Goal: Task Accomplishment & Management: Manage account settings

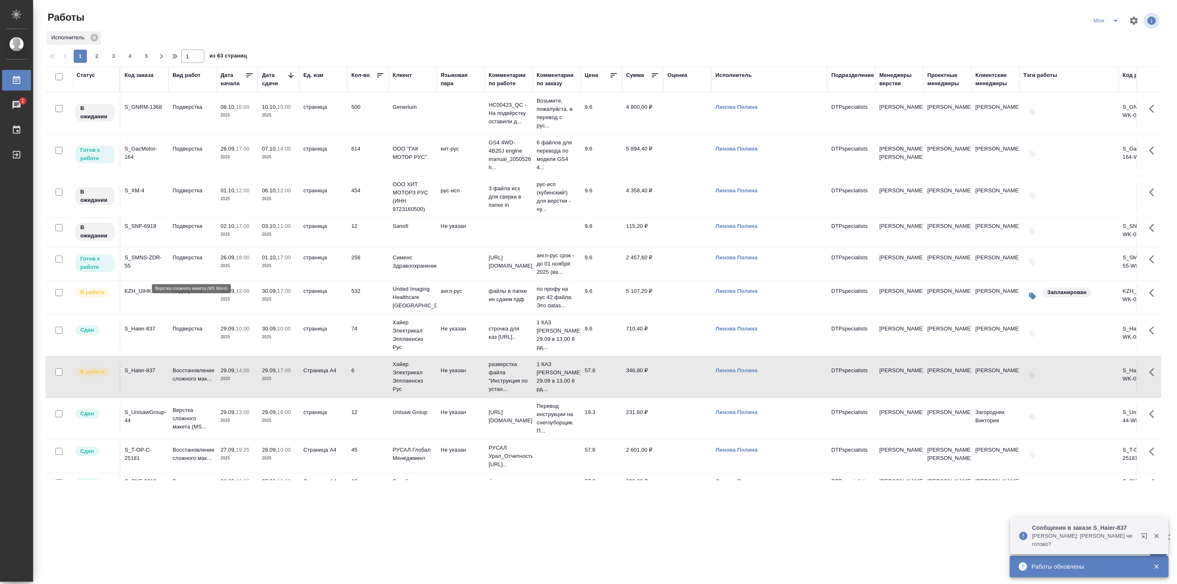
scroll to position [153, 0]
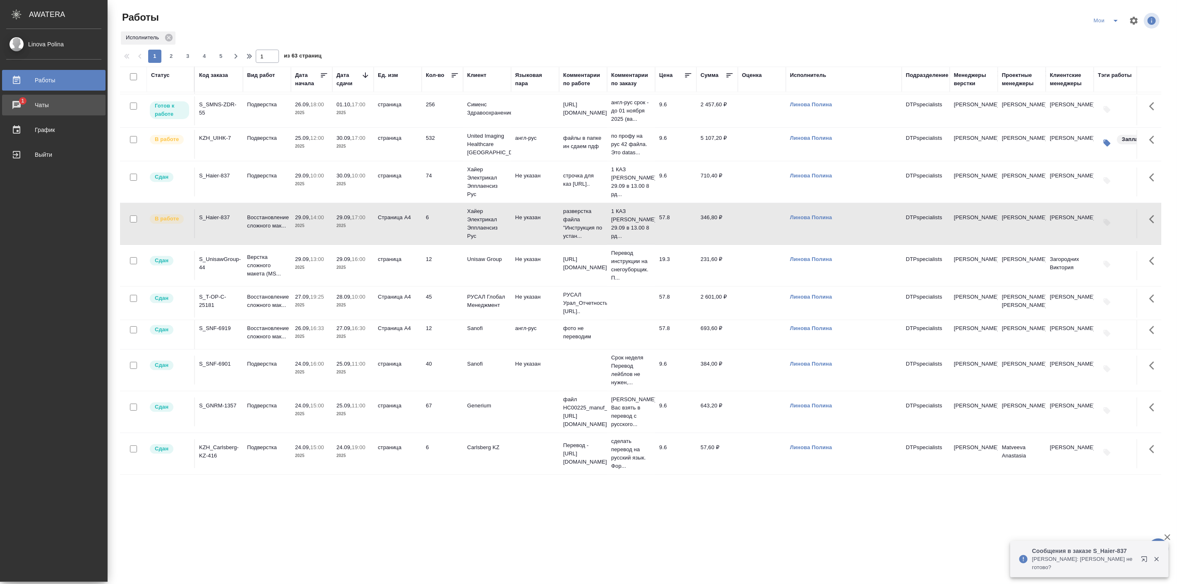
click at [56, 108] on div "Чаты" at bounding box center [53, 105] width 95 height 12
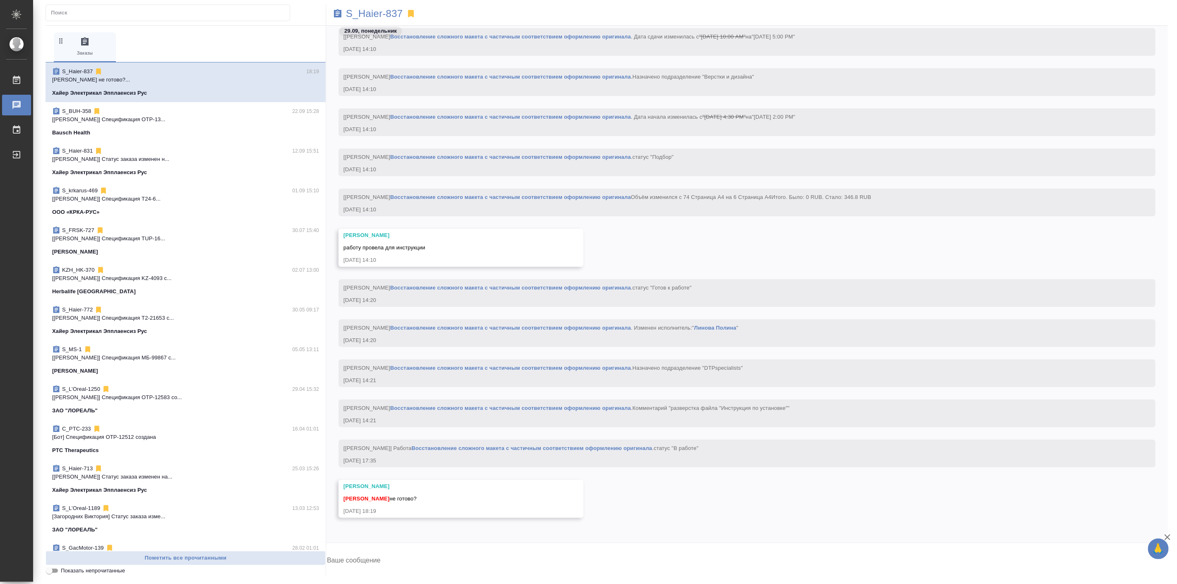
scroll to position [31526, 0]
click at [515, 447] on link "Восстановление сложного макета с частичным соответствием оформлению оригинала" at bounding box center [531, 448] width 241 height 6
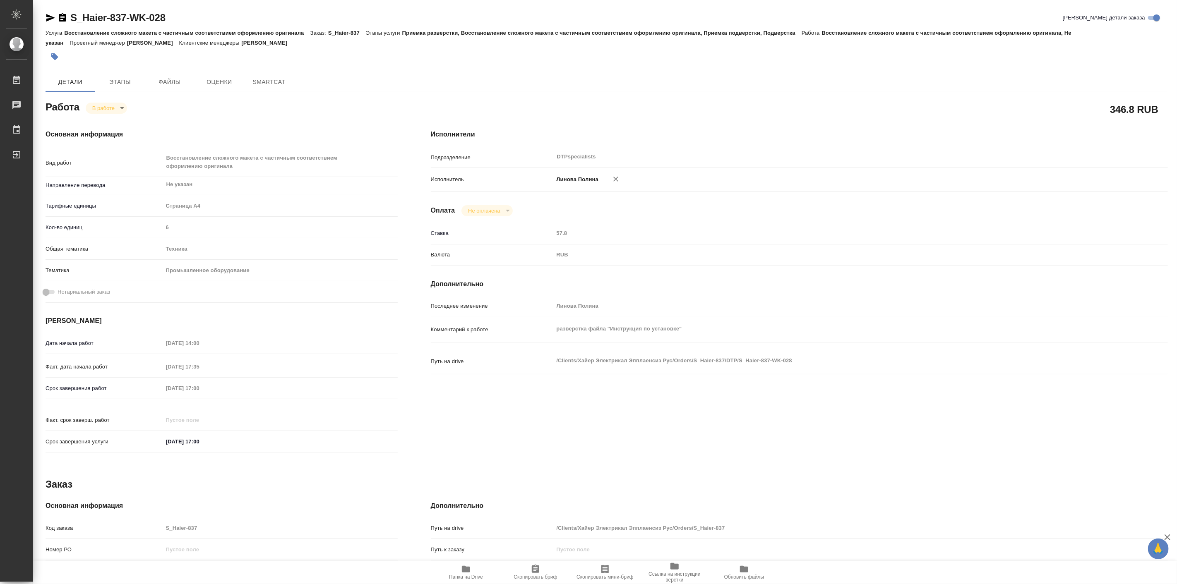
type textarea "x"
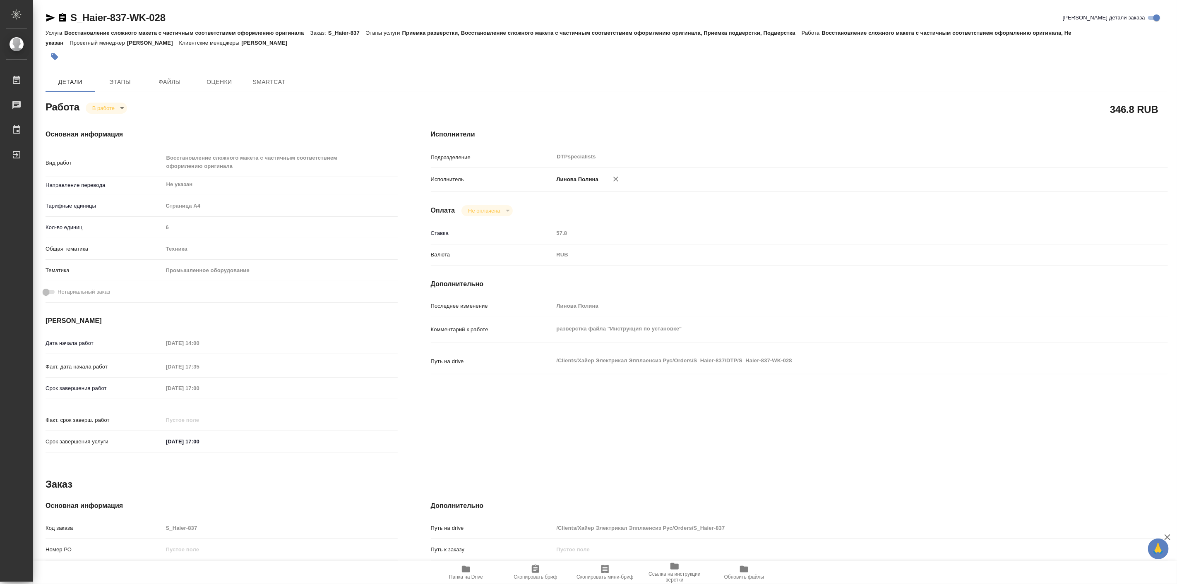
type textarea "x"
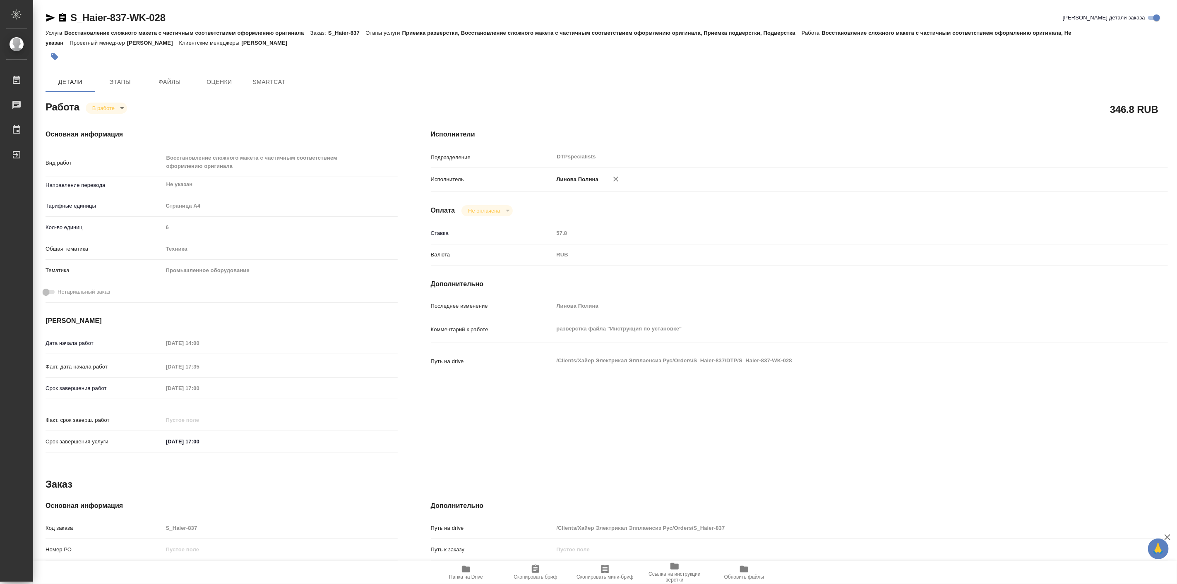
type textarea "x"
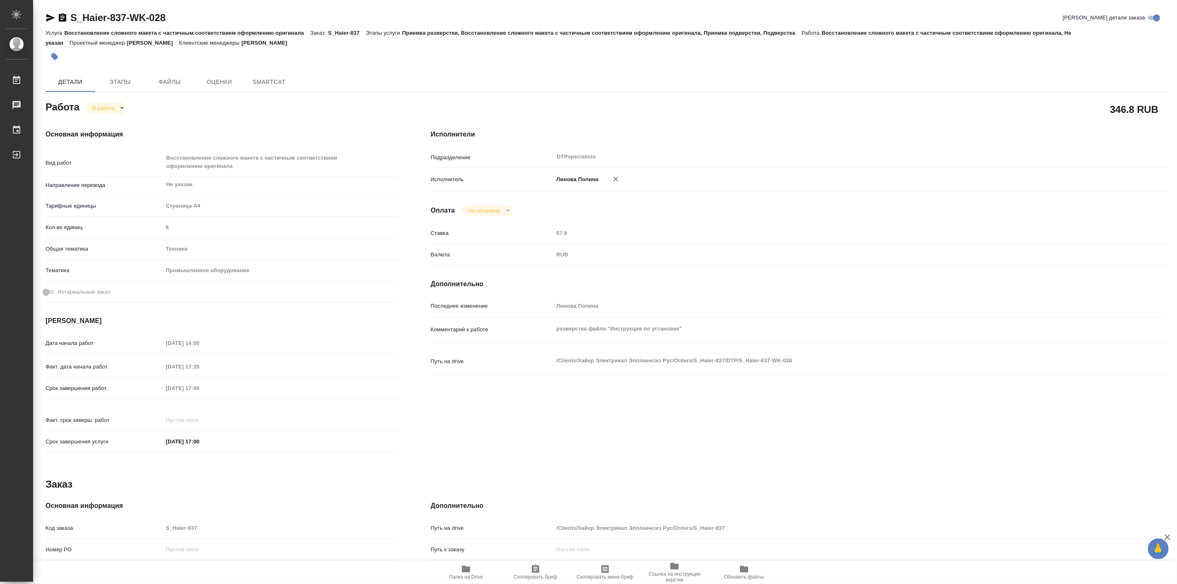
type textarea "x"
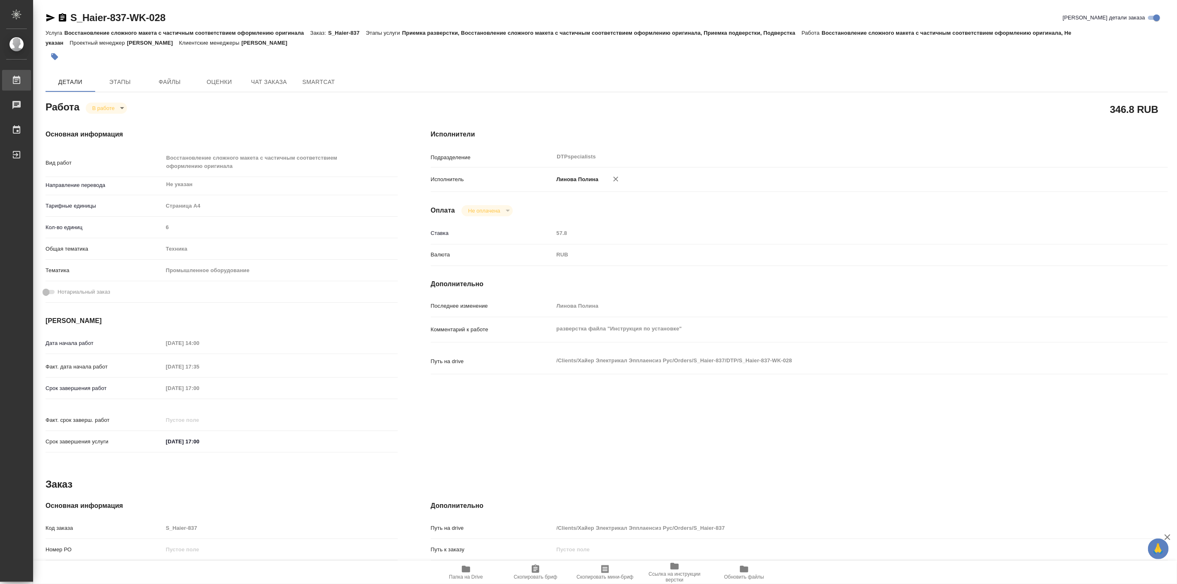
type textarea "x"
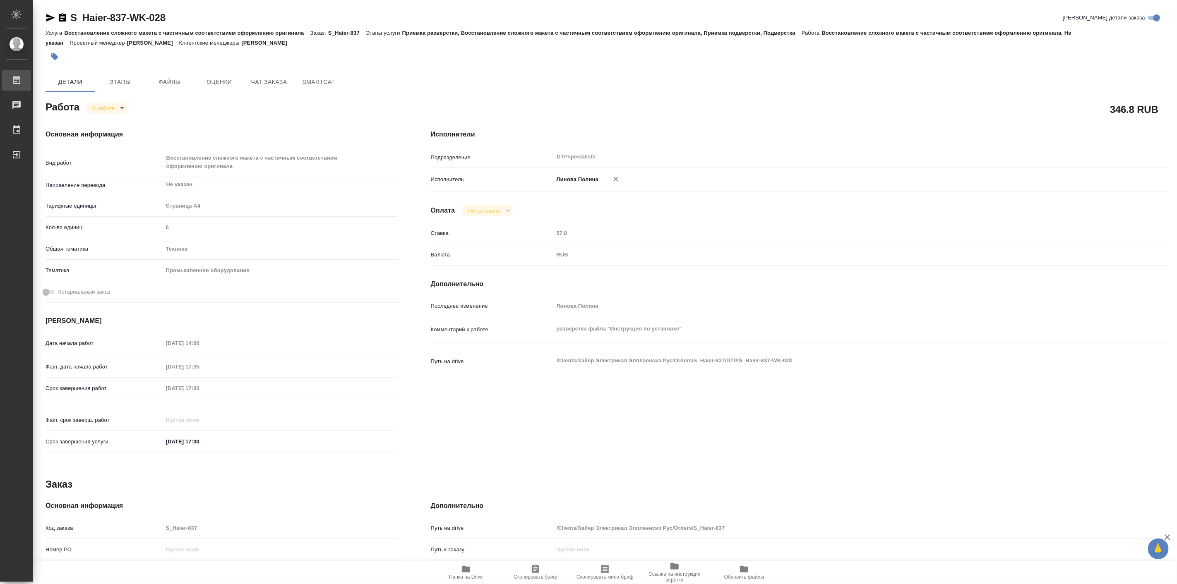
type textarea "x"
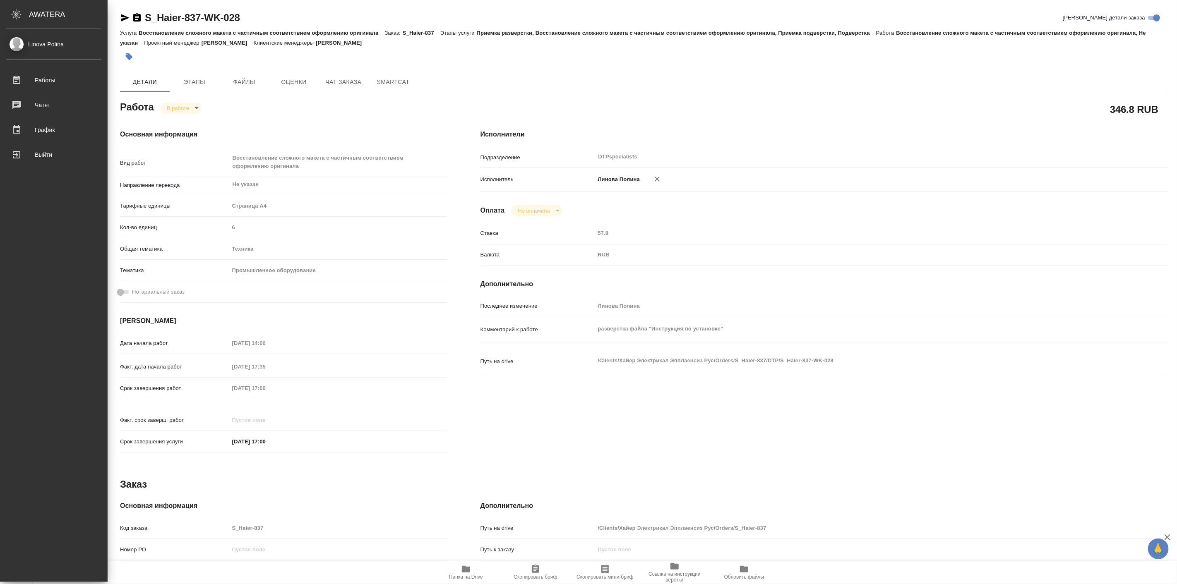
type textarea "x"
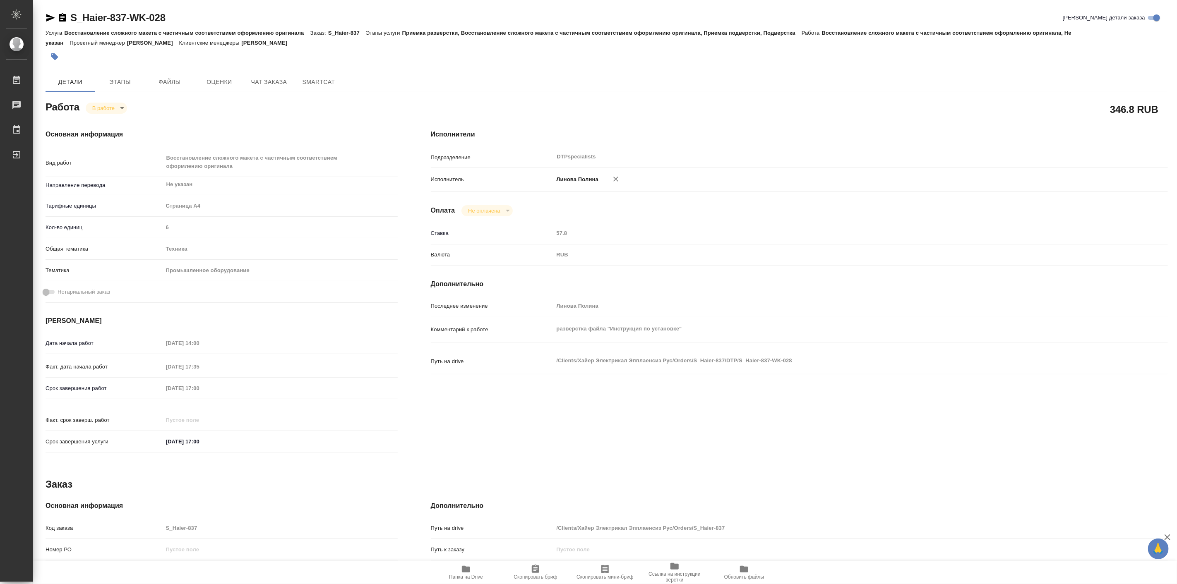
type textarea "x"
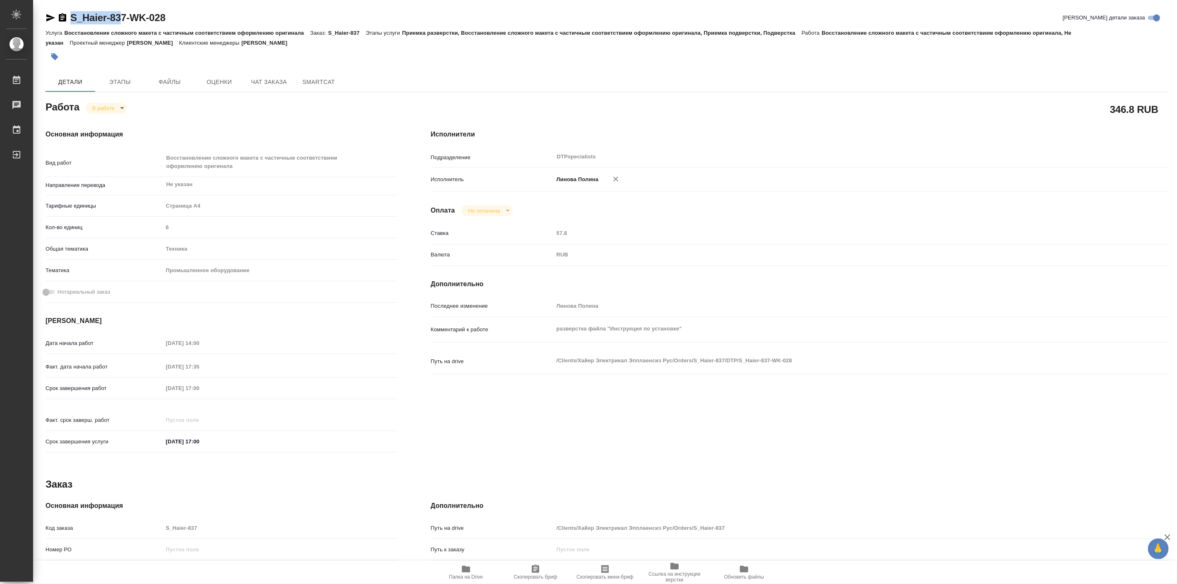
type textarea "x"
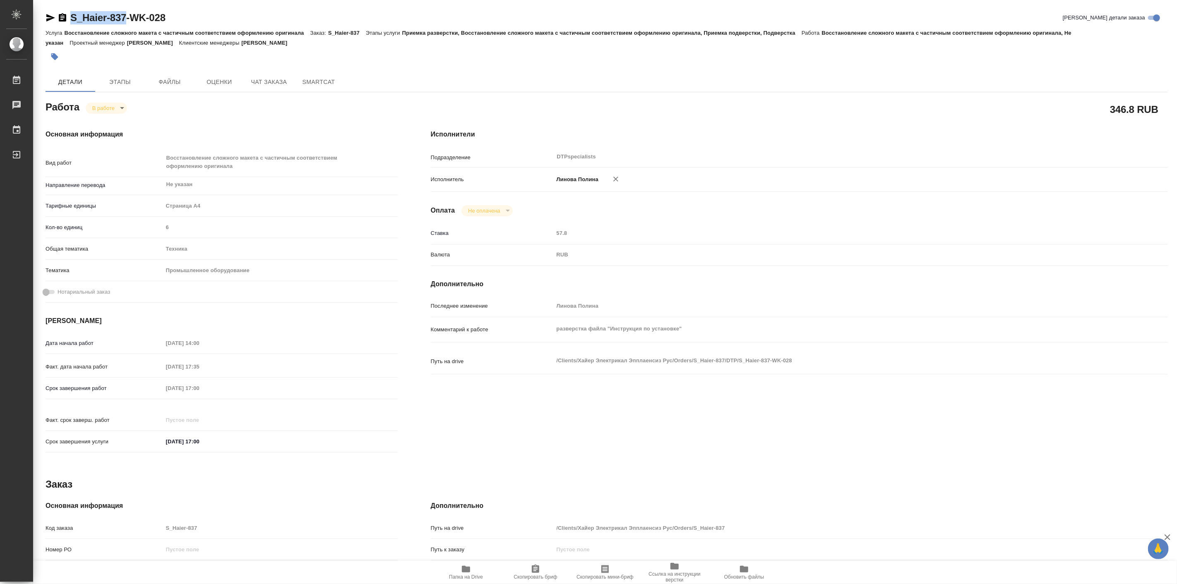
drag, startPoint x: 68, startPoint y: 7, endPoint x: 126, endPoint y: 13, distance: 57.9
click at [126, 13] on div "S_Haier-837-WK-028 Кратко детали заказа Услуга Восстановление сложного макета с…" at bounding box center [606, 379] width 1131 height 759
copy link "S_Haier-837"
click at [477, 582] on button "Папка на Drive" at bounding box center [466, 572] width 70 height 23
click at [269, 83] on span "Чат заказа" at bounding box center [269, 82] width 40 height 10
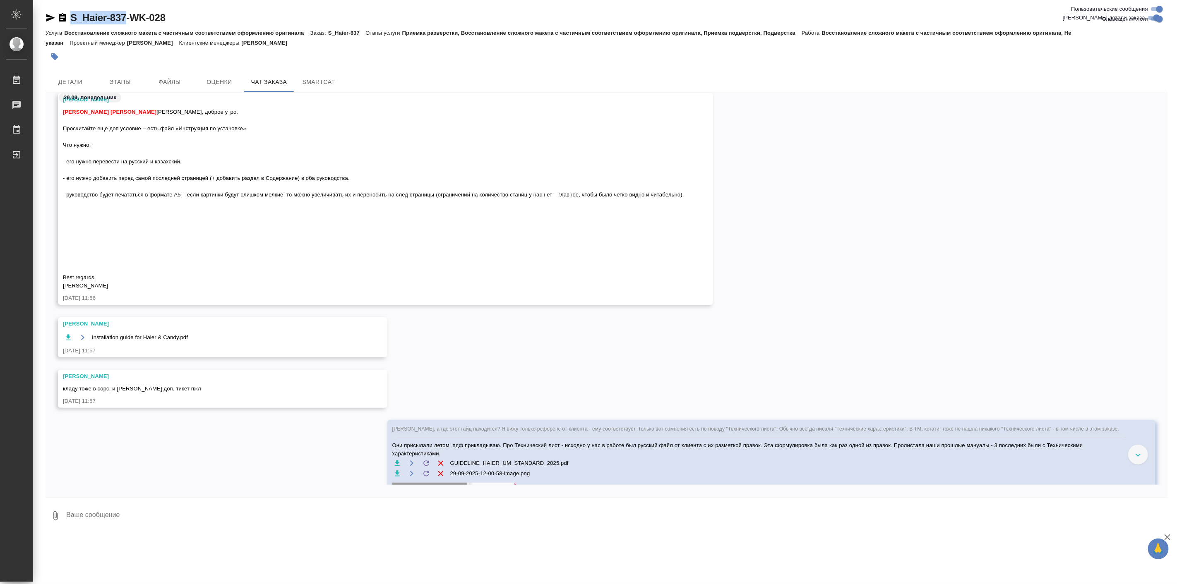
scroll to position [30103, 0]
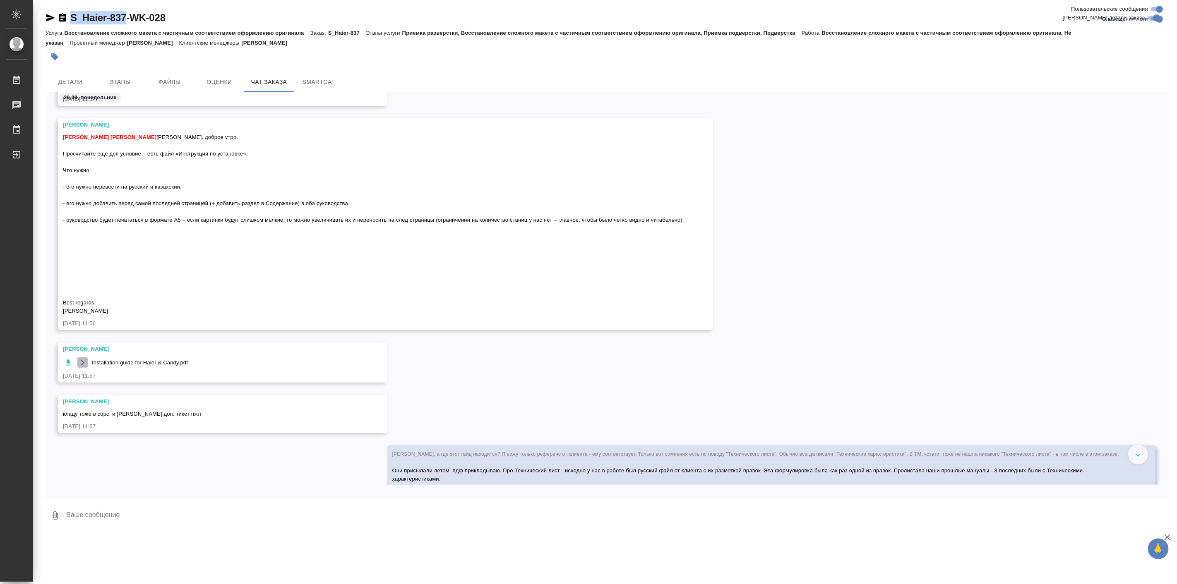
click at [83, 360] on icon "button" at bounding box center [82, 363] width 7 height 7
click at [70, 76] on button "Детали" at bounding box center [71, 82] width 50 height 20
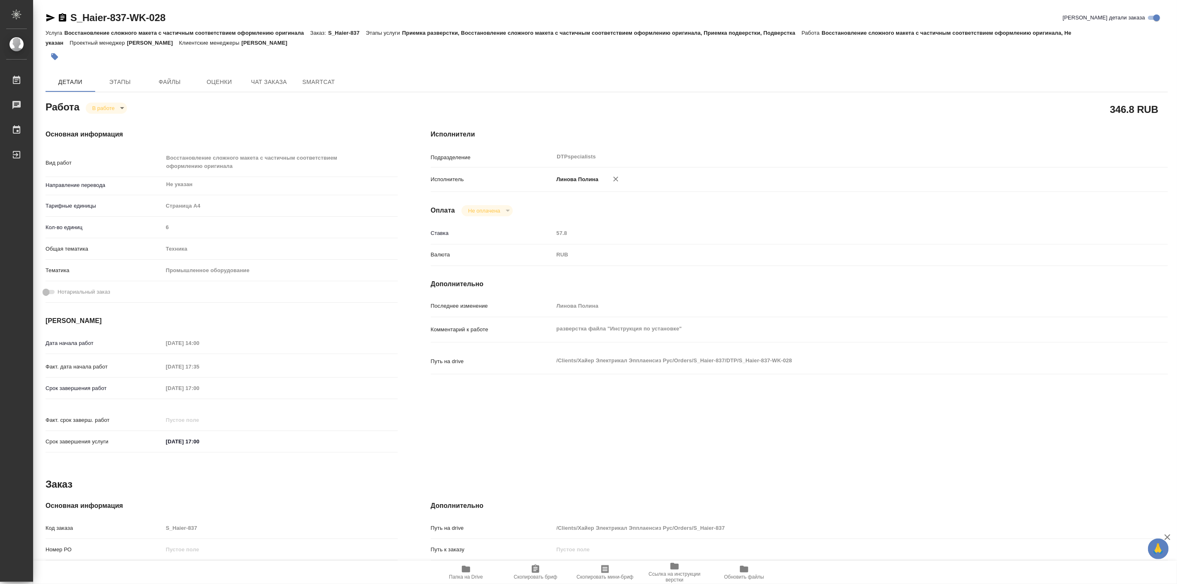
type textarea "x"
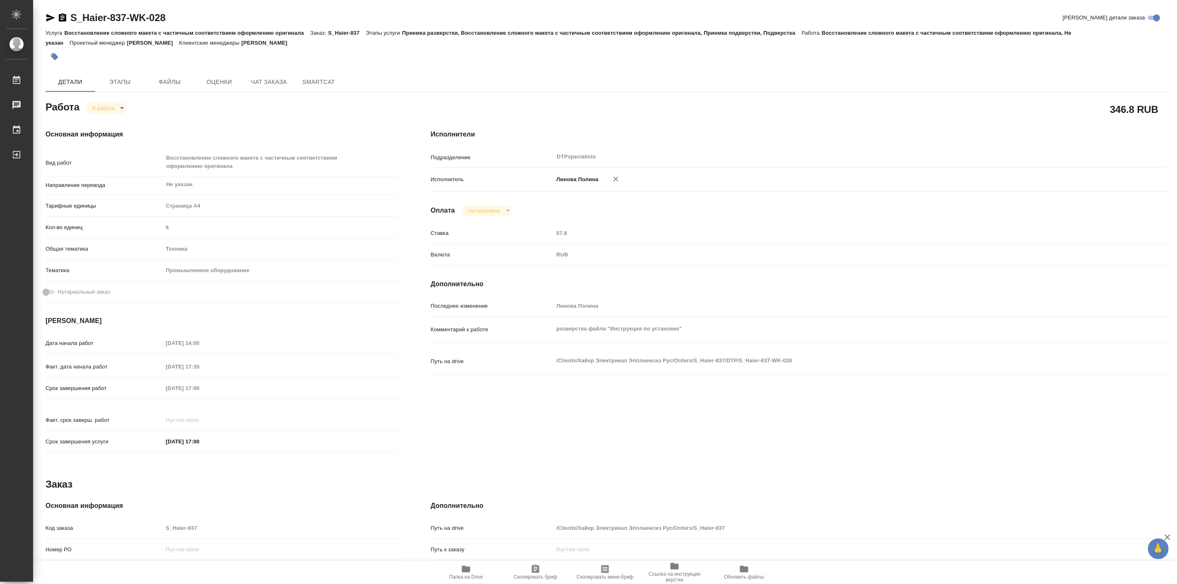
type textarea "x"
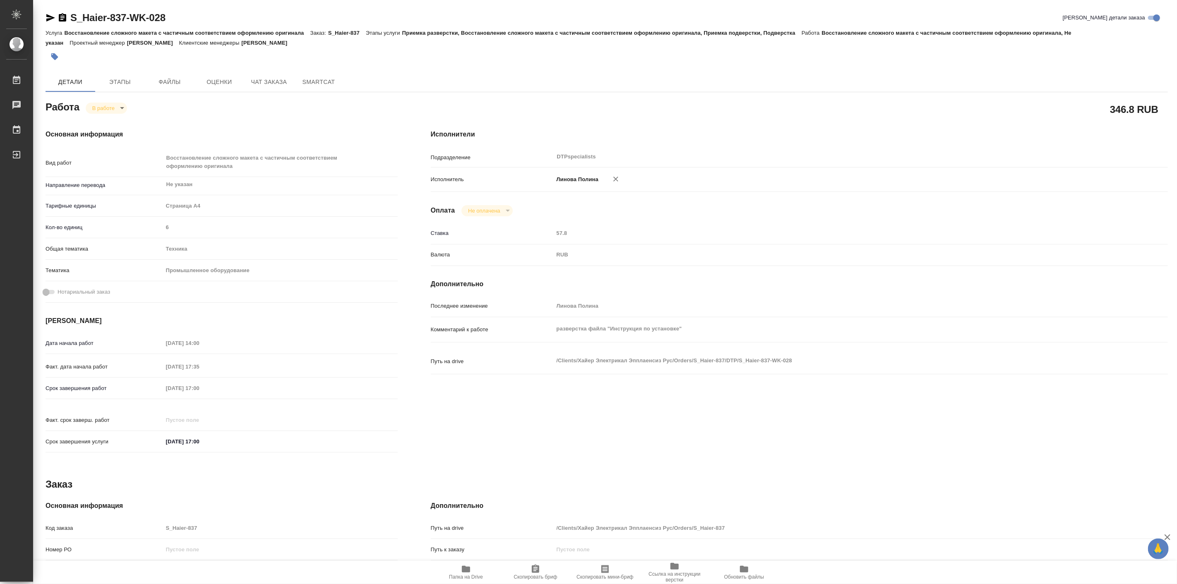
type textarea "x"
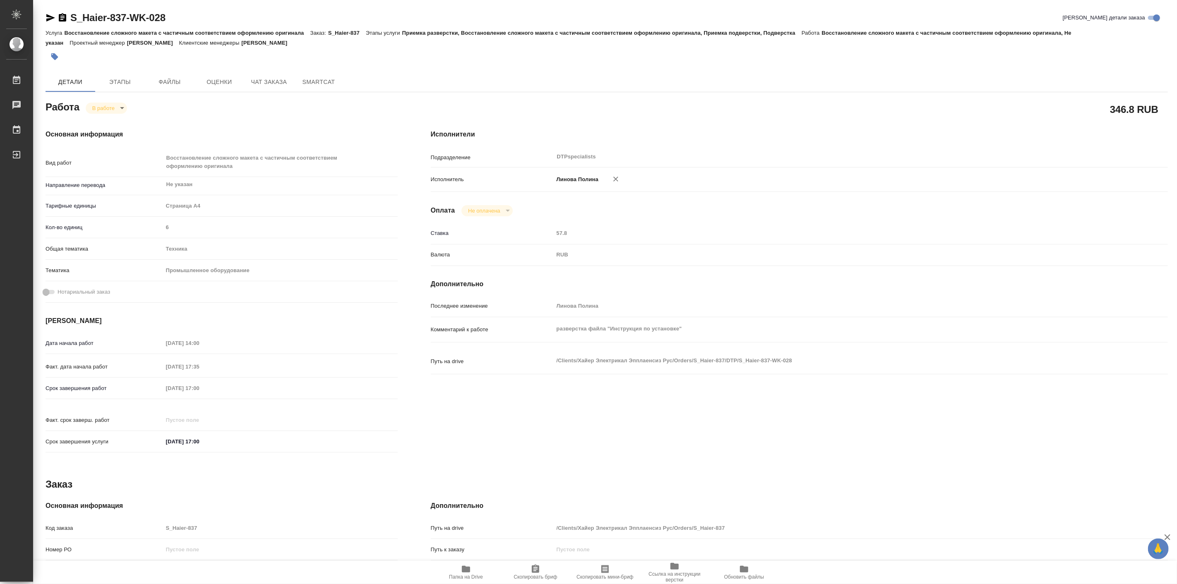
click at [463, 573] on icon "button" at bounding box center [466, 569] width 10 height 10
type textarea "x"
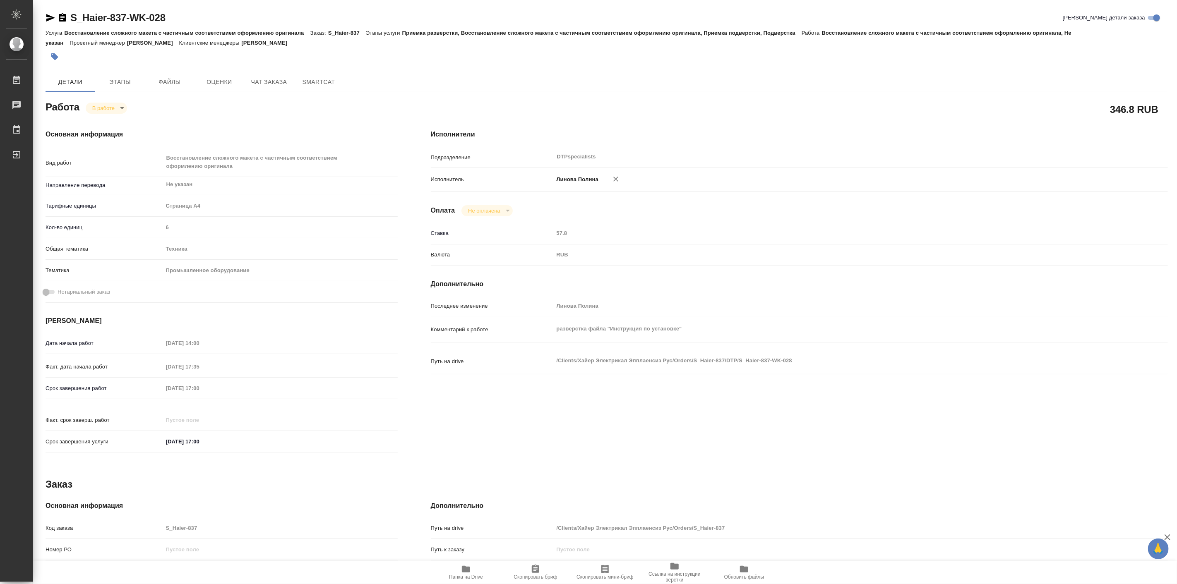
type textarea "x"
click at [117, 113] on body "🙏 .cls-1 fill:#fff; AWATERA Linova Polina Работы 0 Чаты График Выйти S_Haier-83…" at bounding box center [588, 292] width 1177 height 584
click at [118, 119] on button "Выполнен" at bounding box center [107, 121] width 30 height 9
type textarea "x"
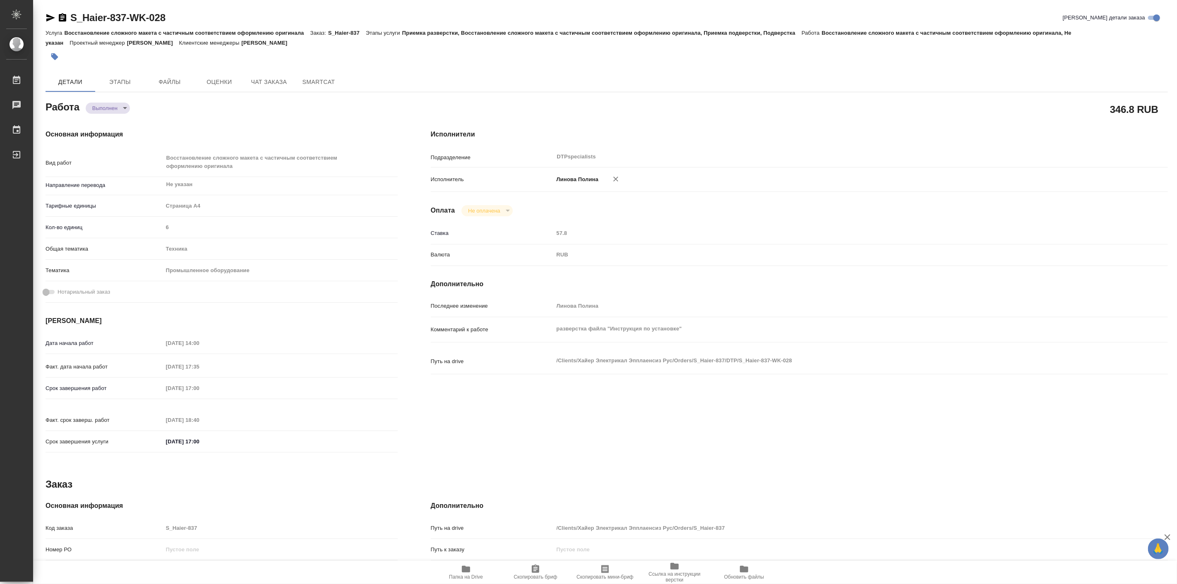
type textarea "x"
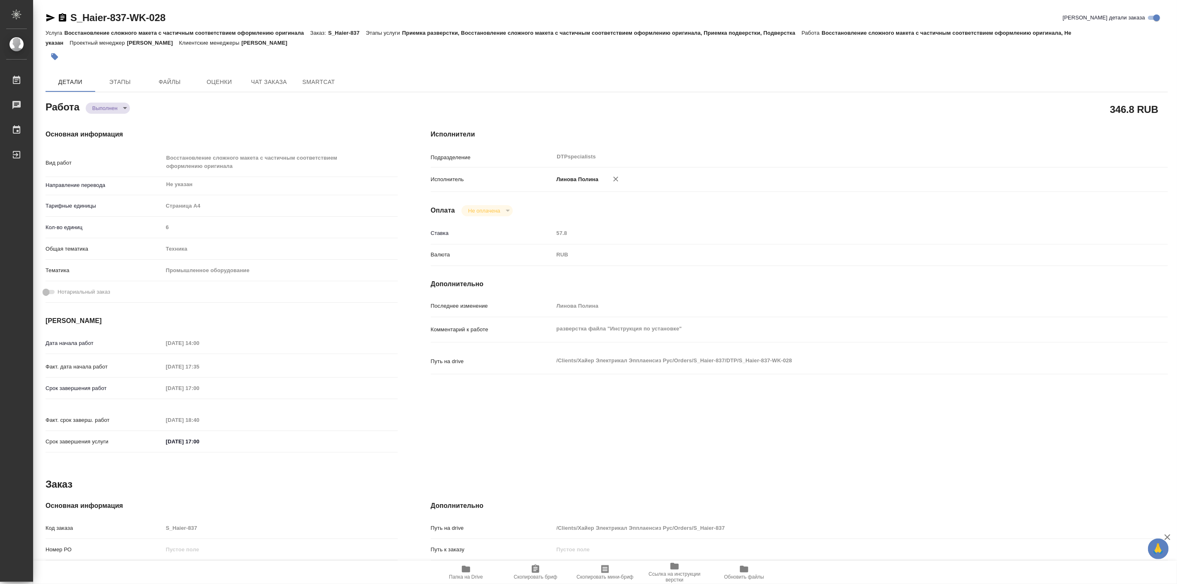
type textarea "x"
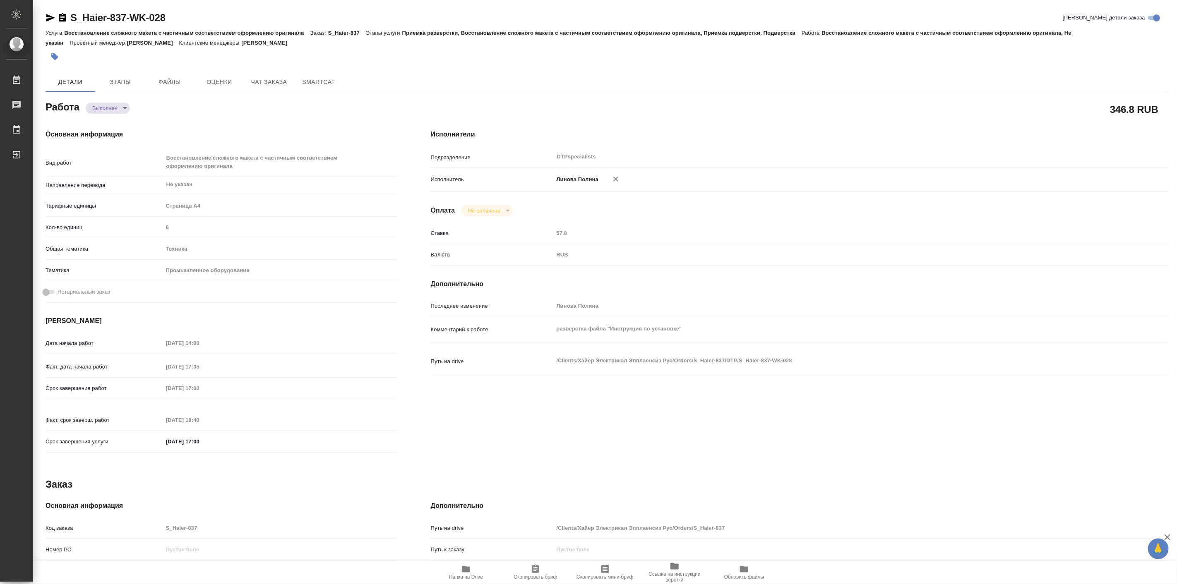
type textarea "x"
